Goal: Navigation & Orientation: Find specific page/section

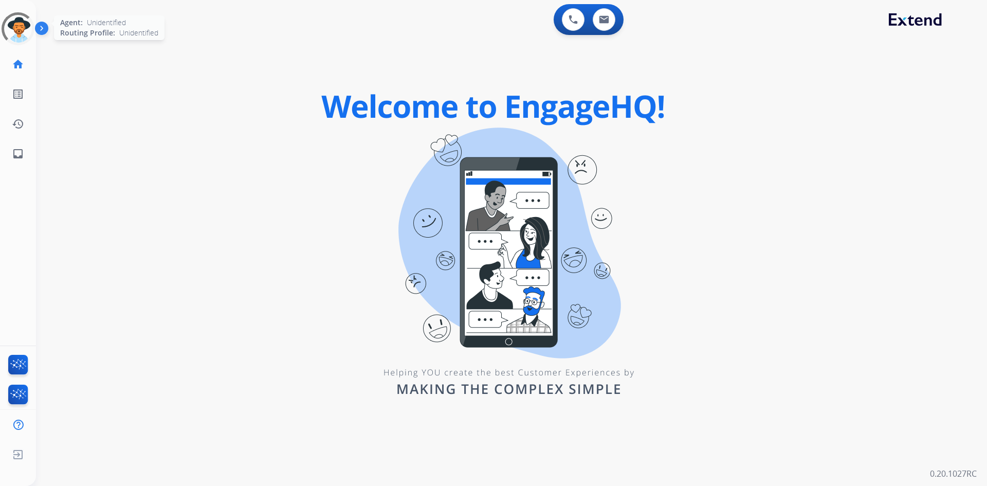
click at [3, 31] on div at bounding box center [17, 28] width 37 height 37
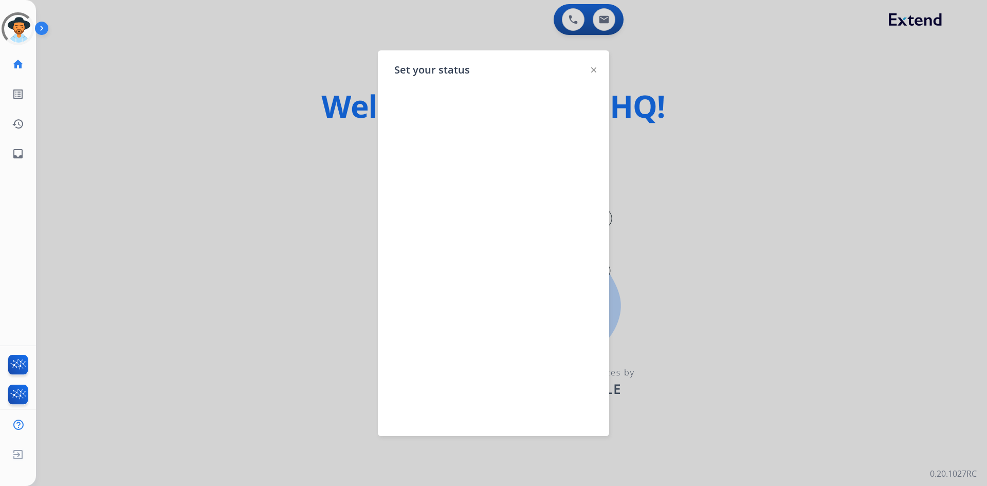
drag, startPoint x: 167, startPoint y: 121, endPoint x: 172, endPoint y: 125, distance: 6.3
click at [170, 124] on div at bounding box center [493, 243] width 987 height 486
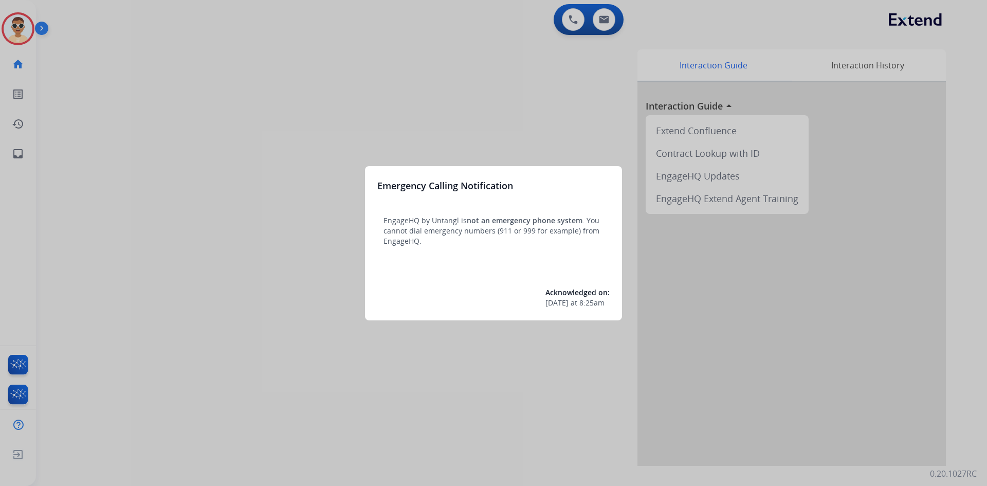
click at [172, 193] on div at bounding box center [493, 243] width 987 height 486
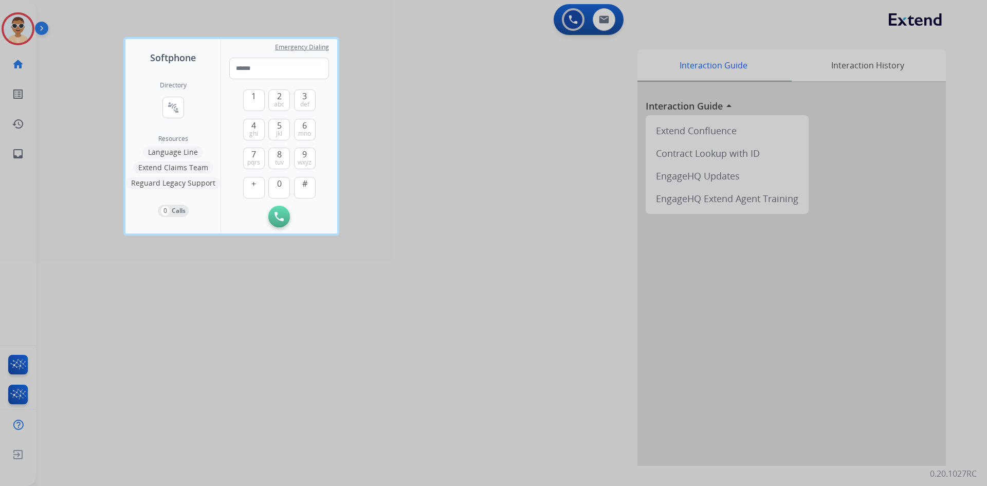
click at [47, 59] on div at bounding box center [493, 243] width 987 height 486
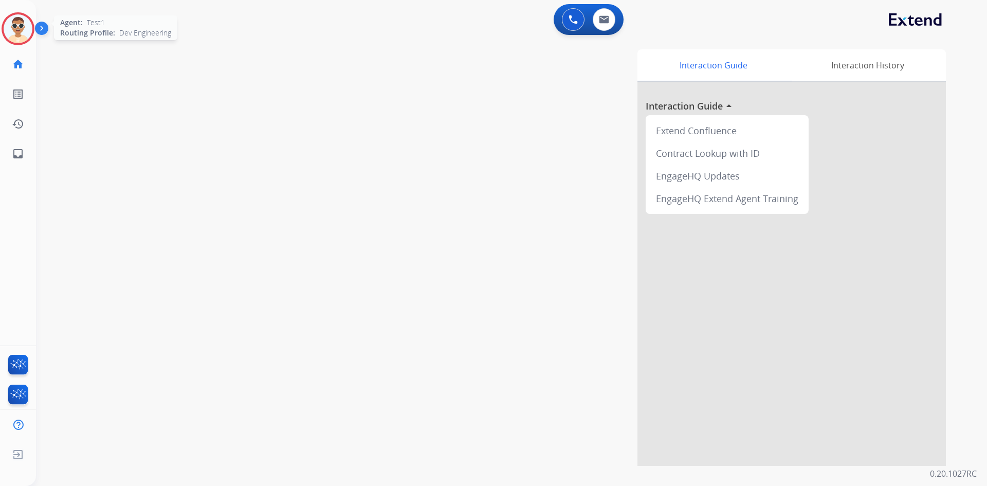
click at [23, 41] on img at bounding box center [18, 28] width 29 height 29
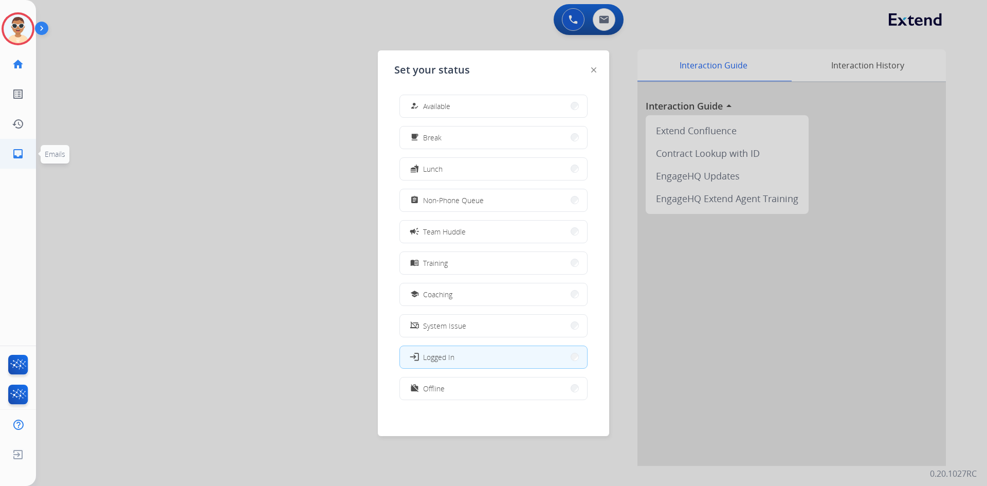
click at [19, 146] on link "inbox Emails" at bounding box center [18, 153] width 29 height 29
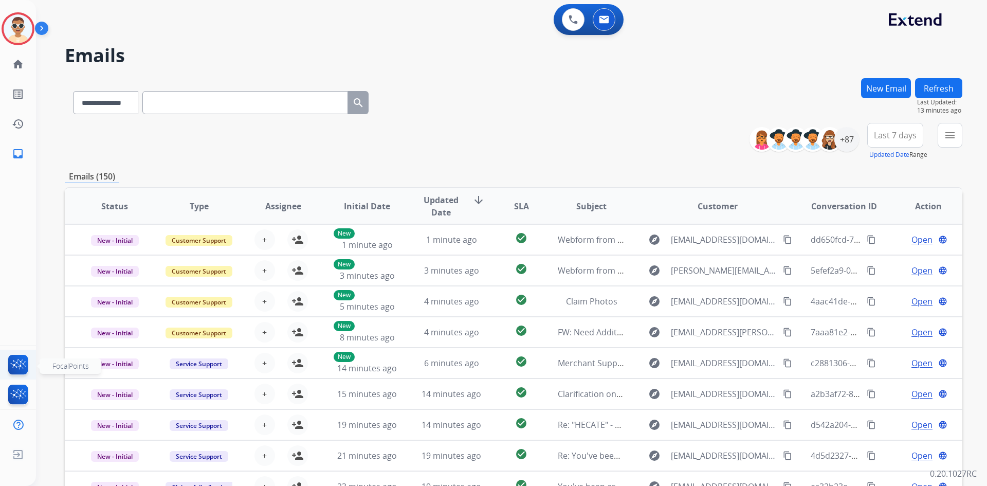
click at [21, 363] on img at bounding box center [18, 367] width 24 height 24
